Goal: Navigation & Orientation: Find specific page/section

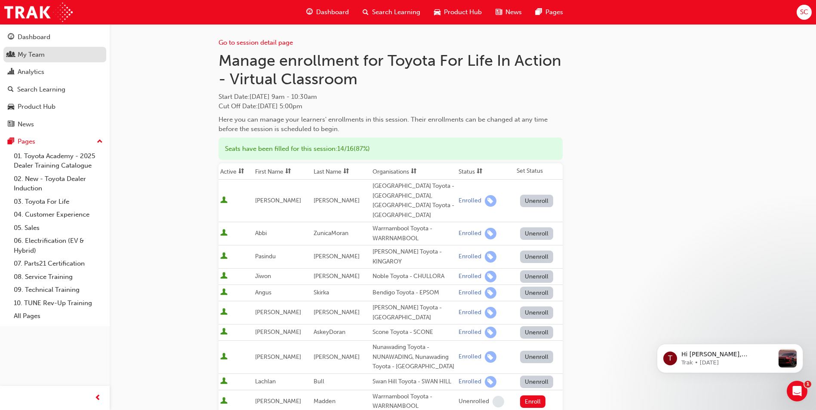
click at [35, 55] on div "My Team" at bounding box center [31, 55] width 27 height 10
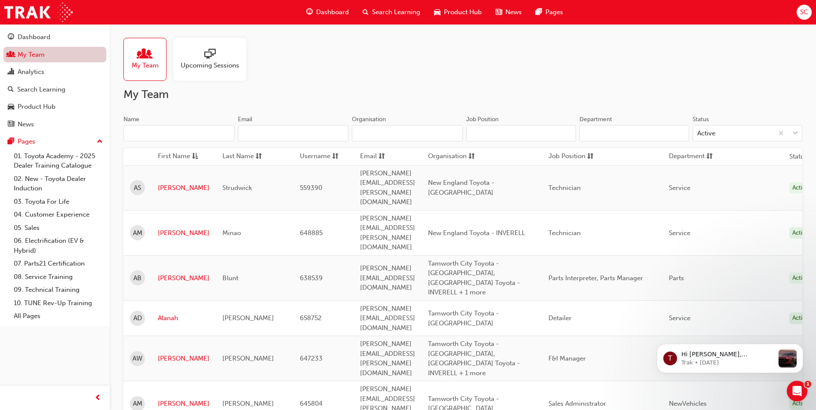
click at [35, 55] on link "My Team" at bounding box center [54, 55] width 103 height 16
click at [801, 9] on span "SC" at bounding box center [804, 12] width 8 height 10
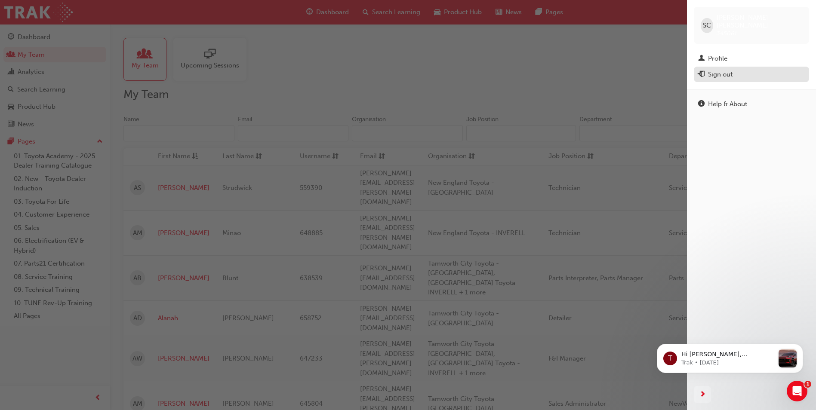
click at [720, 70] on div "Sign out" at bounding box center [720, 75] width 25 height 10
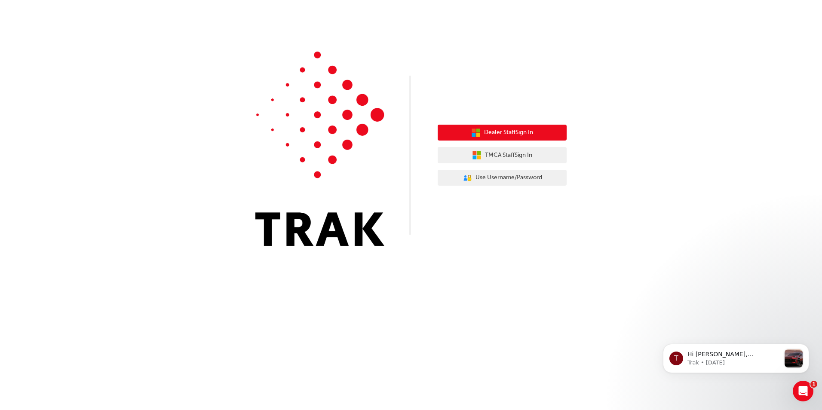
click at [488, 126] on button "Dealer Staff Sign In" at bounding box center [502, 133] width 129 height 16
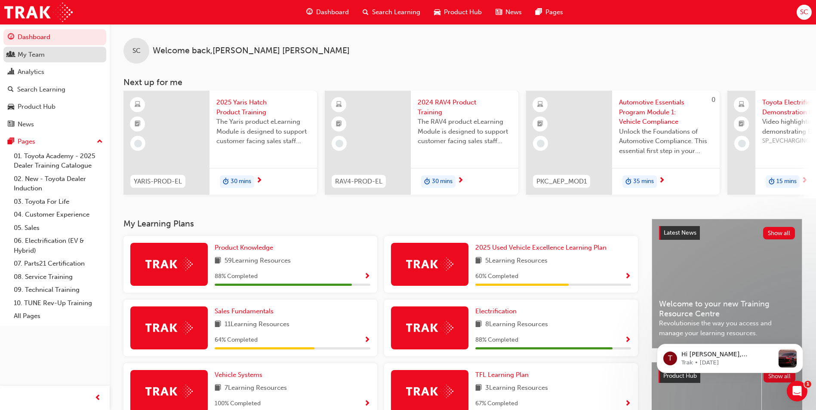
click at [35, 57] on div "My Team" at bounding box center [31, 55] width 27 height 10
